Goal: Navigation & Orientation: Find specific page/section

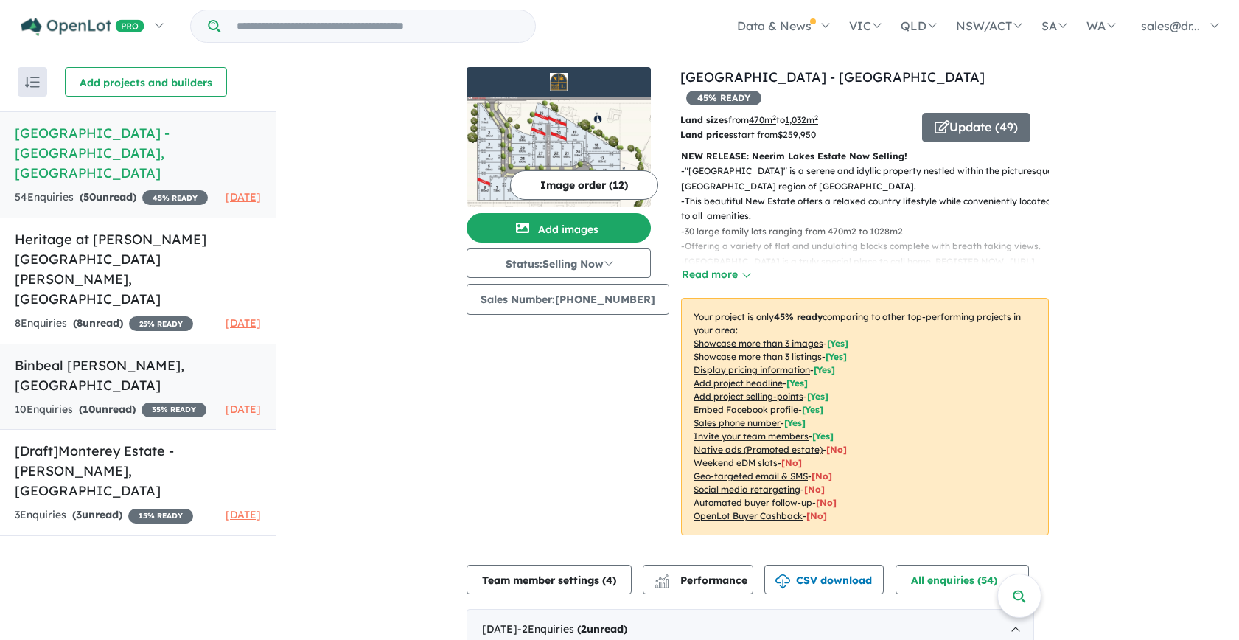
click at [158, 401] on div "10 Enquir ies ( 10 unread) 35 % READY" at bounding box center [111, 410] width 192 height 18
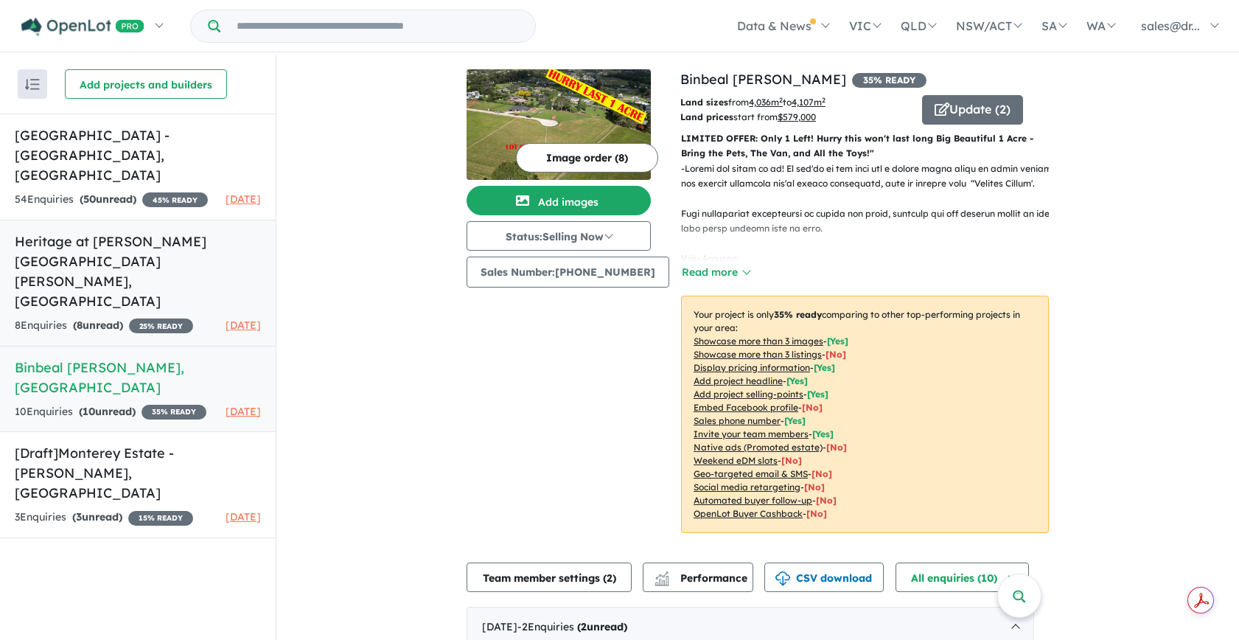
click at [120, 254] on h5 "Heritage at Drouin Fields - Drouin , VIC" at bounding box center [138, 271] width 246 height 80
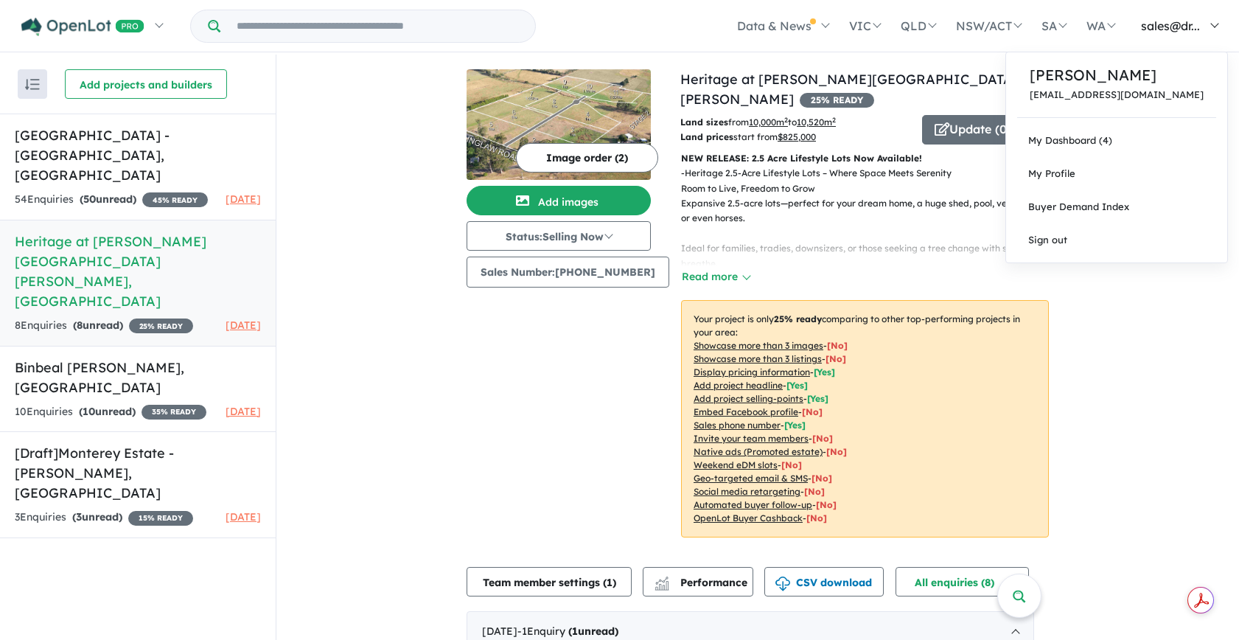
click at [1164, 32] on span "sales@dr..." at bounding box center [1170, 25] width 59 height 15
click at [1075, 172] on span "My Profile" at bounding box center [1051, 173] width 47 height 12
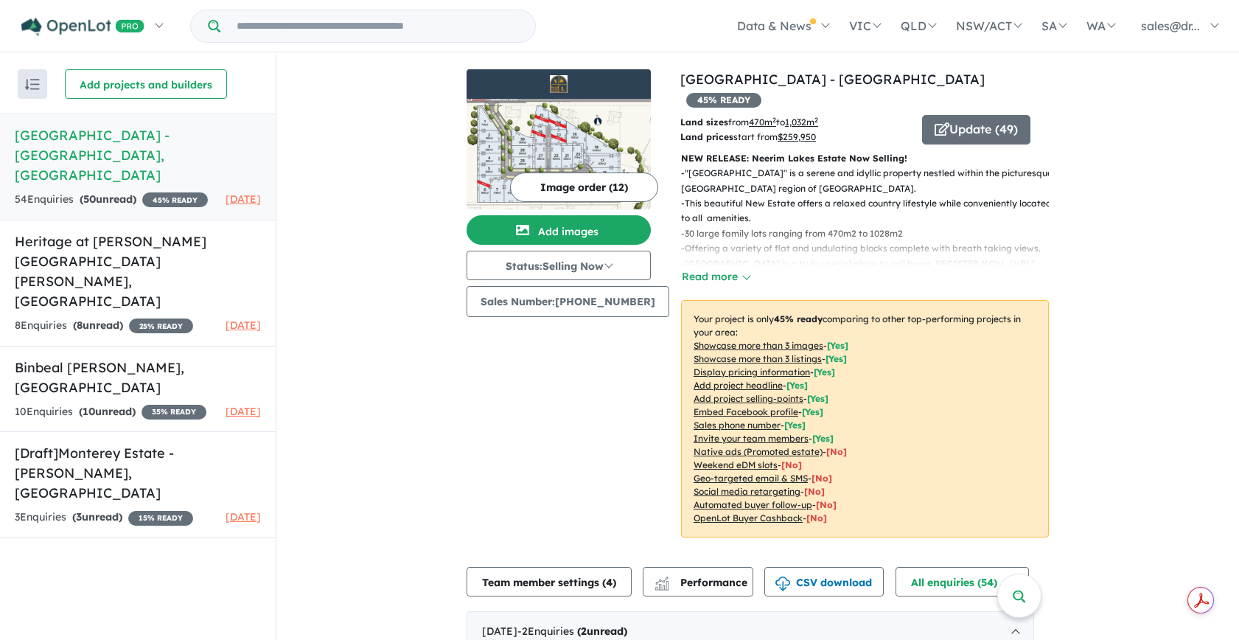
click at [29, 93] on button "button" at bounding box center [32, 83] width 29 height 29
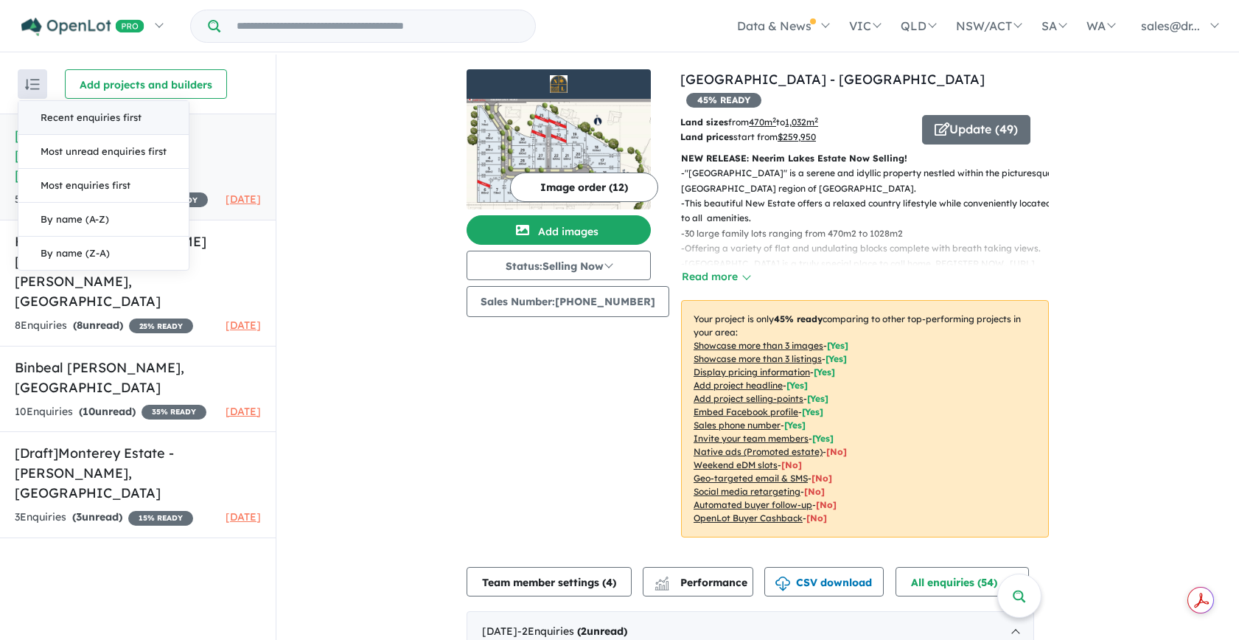
click at [31, 90] on button "button" at bounding box center [32, 83] width 29 height 29
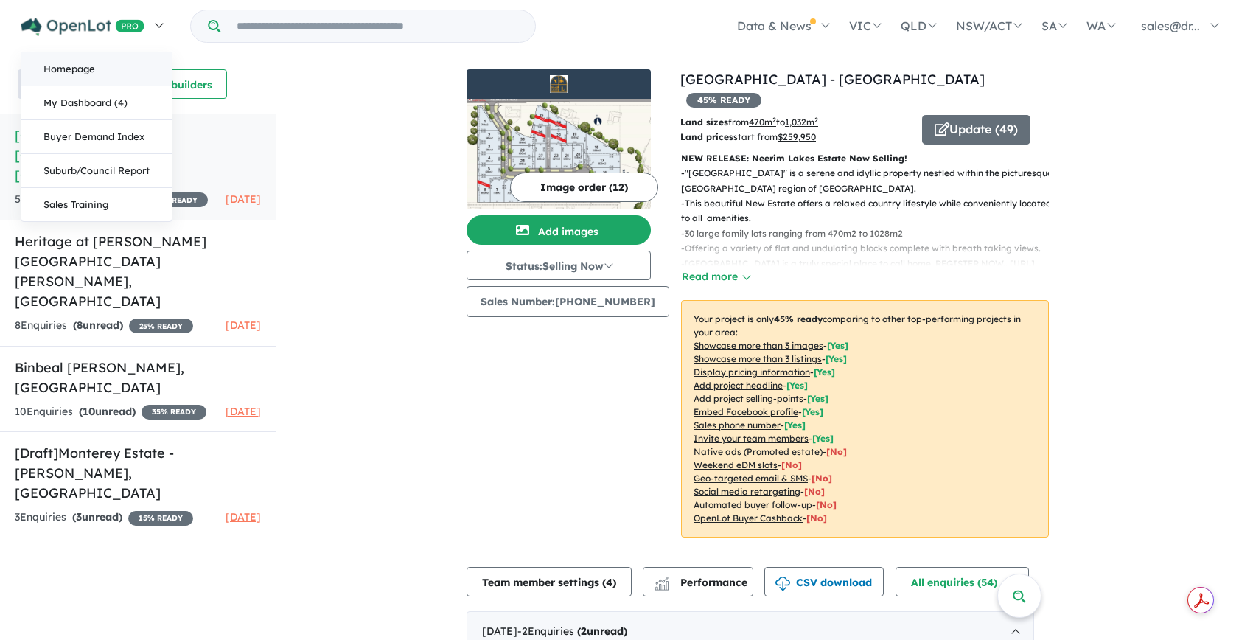
click at [80, 67] on link "Homepage" at bounding box center [96, 69] width 150 height 34
